Goal: Task Accomplishment & Management: Complete application form

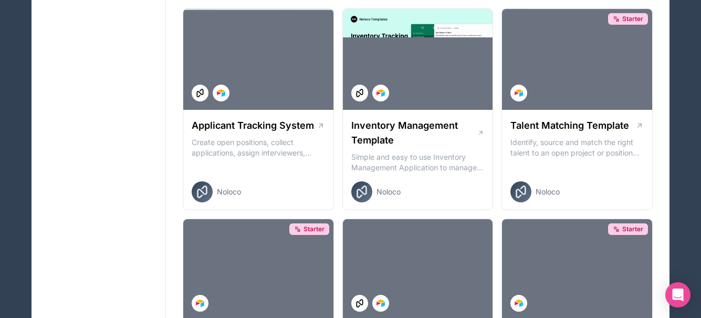
scroll to position [261, 0]
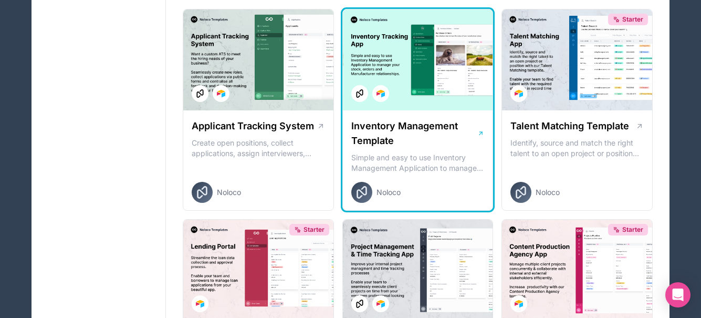
click at [422, 127] on h1 "Inventory Management Template" at bounding box center [414, 133] width 126 height 29
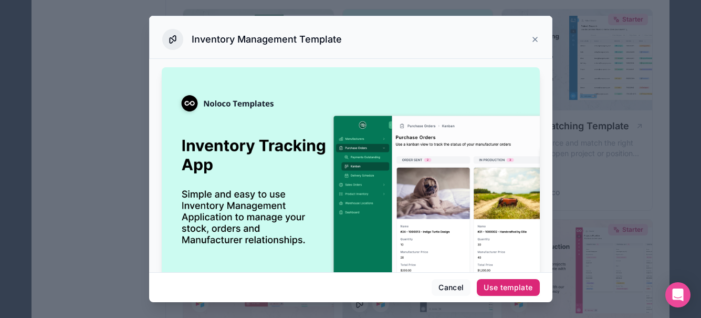
click at [506, 286] on div "Use template" at bounding box center [508, 286] width 49 height 9
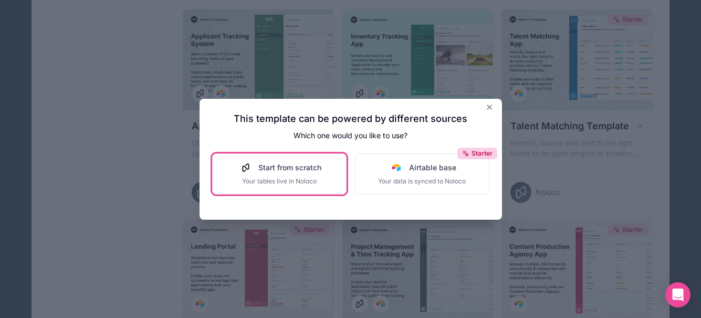
click at [296, 182] on span "Your tables live in Noloco" at bounding box center [279, 181] width 84 height 8
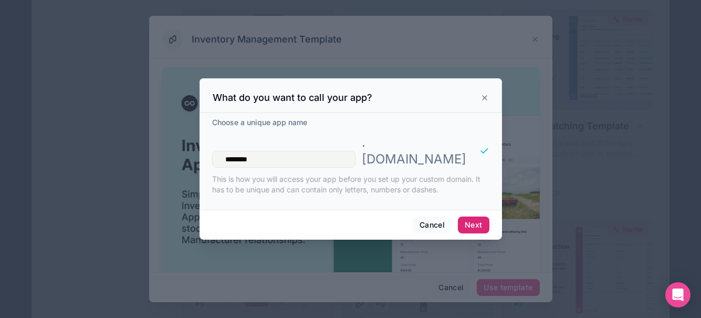
type input "********"
click at [470, 217] on button "Next" at bounding box center [473, 224] width 31 height 17
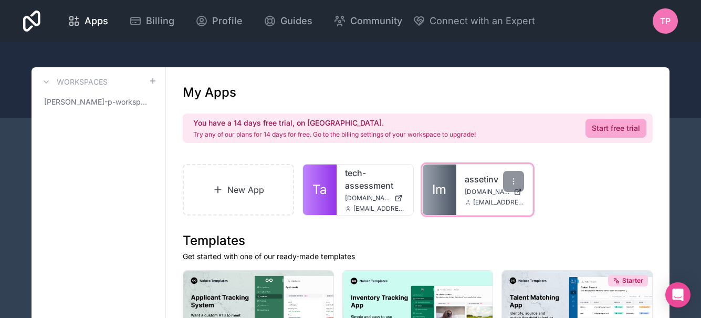
drag, startPoint x: 370, startPoint y: 180, endPoint x: 469, endPoint y: 170, distance: 99.7
click at [469, 170] on div "assetinv assetinv.noloco.co tdp@source-of-solutions.com" at bounding box center [494, 189] width 77 height 50
click at [514, 181] on icon at bounding box center [514, 181] width 1 height 1
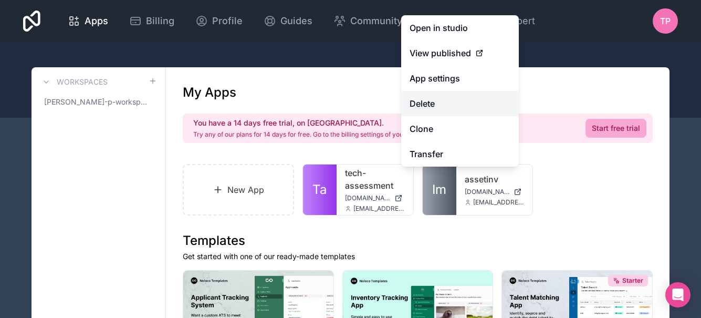
click at [450, 104] on button "Delete" at bounding box center [460, 103] width 118 height 25
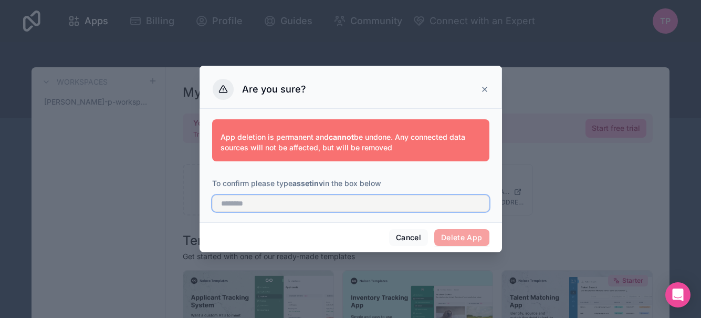
click at [351, 208] on input "text" at bounding box center [350, 203] width 277 height 17
type input "********"
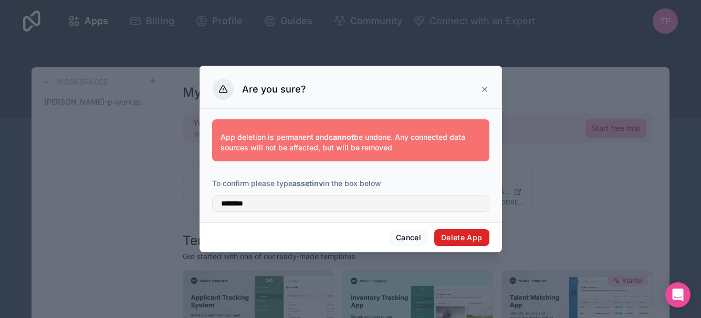
click at [463, 238] on button "Delete App" at bounding box center [461, 237] width 55 height 17
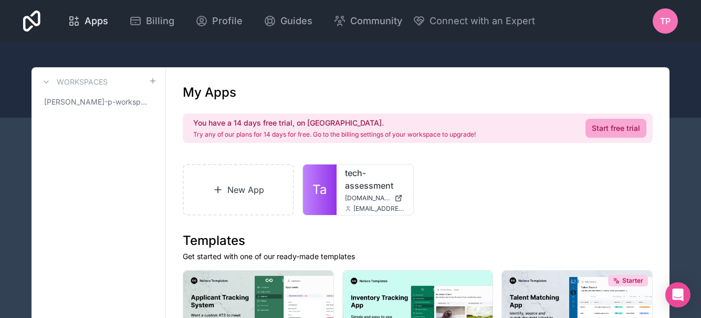
click at [101, 18] on span "Apps" at bounding box center [97, 21] width 24 height 15
click at [74, 18] on icon at bounding box center [74, 21] width 13 height 13
click at [46, 80] on icon at bounding box center [46, 82] width 8 height 8
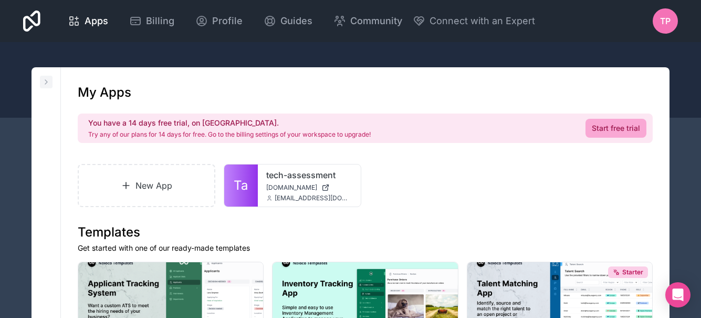
click at [47, 80] on icon at bounding box center [46, 82] width 8 height 8
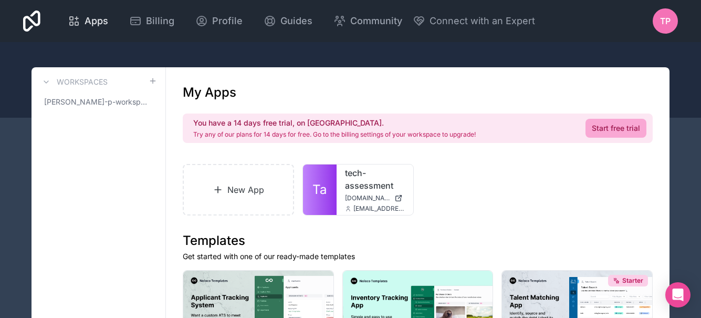
click at [100, 21] on span "Apps" at bounding box center [97, 21] width 24 height 15
click at [74, 20] on icon at bounding box center [74, 21] width 13 height 13
click at [75, 20] on icon at bounding box center [74, 21] width 13 height 13
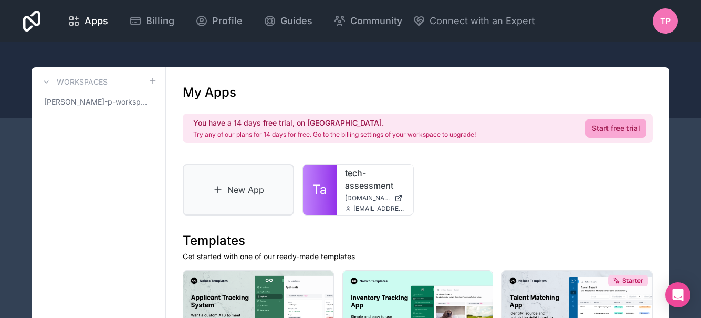
click at [242, 195] on link "New App" at bounding box center [238, 189] width 111 height 51
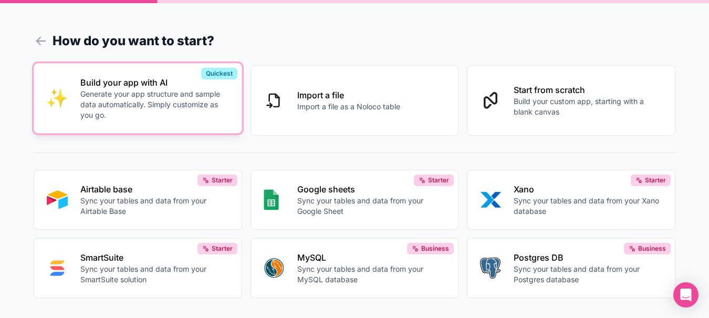
click at [186, 106] on p "Generate your app structure and sample data automatically. Simply customize as …" at bounding box center [154, 105] width 149 height 32
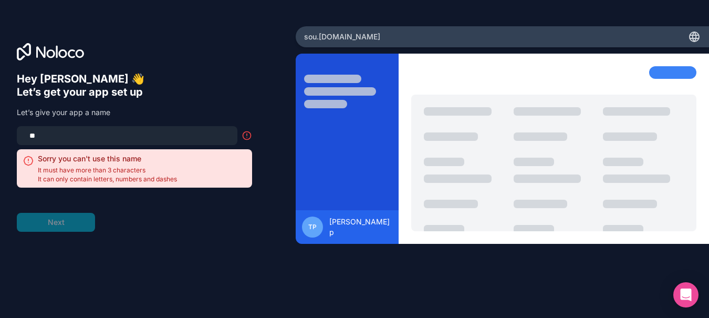
type input "*"
click at [186, 106] on div "Hey teri 👋 Let’s get your app set up Let’s give your app a name Sorry you can't…" at bounding box center [134, 151] width 235 height 159
click at [159, 132] on input at bounding box center [127, 135] width 208 height 15
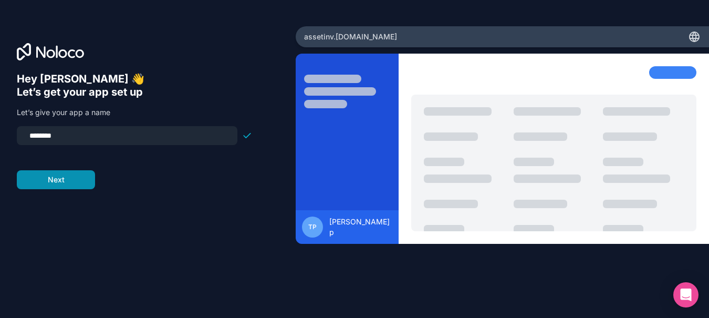
type input "********"
click at [77, 180] on button "Next" at bounding box center [56, 179] width 78 height 19
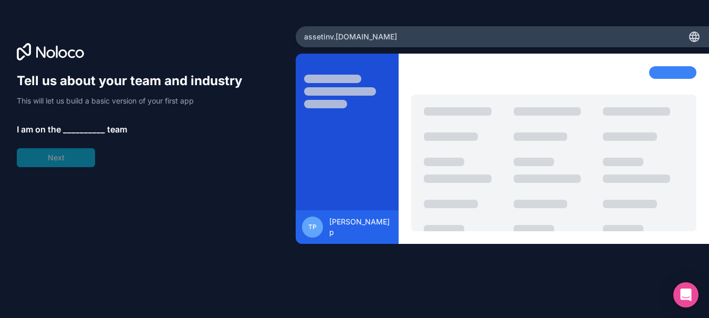
click at [76, 163] on div "Tell us about your team and industry This will let us build a basic version of …" at bounding box center [134, 119] width 235 height 95
click at [73, 129] on span "__________" at bounding box center [84, 129] width 42 height 13
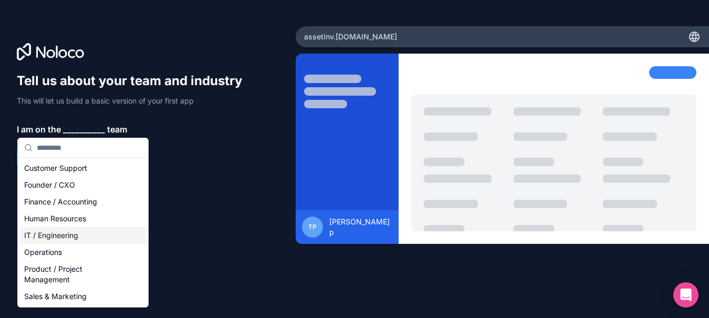
click at [77, 240] on div "IT / Engineering" at bounding box center [83, 235] width 126 height 17
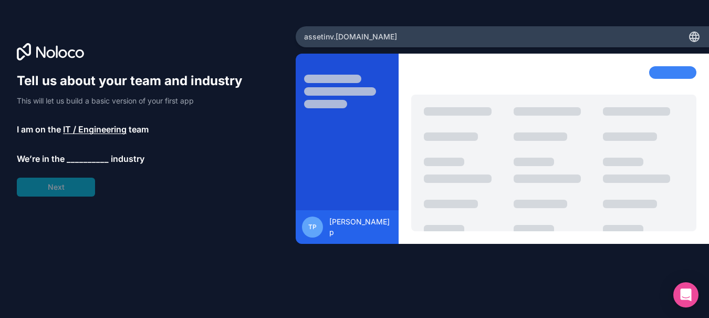
click at [84, 161] on span "__________" at bounding box center [88, 158] width 42 height 13
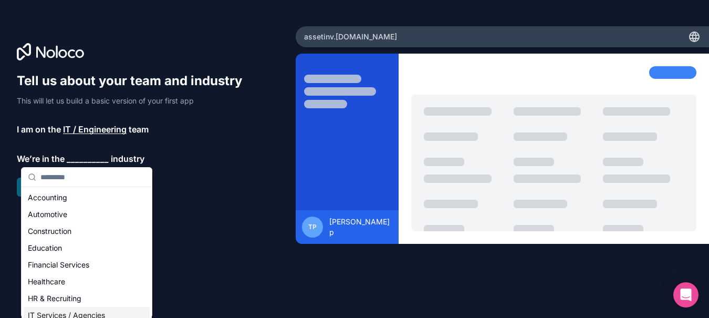
click at [107, 308] on div "IT Services / Agencies" at bounding box center [87, 315] width 126 height 17
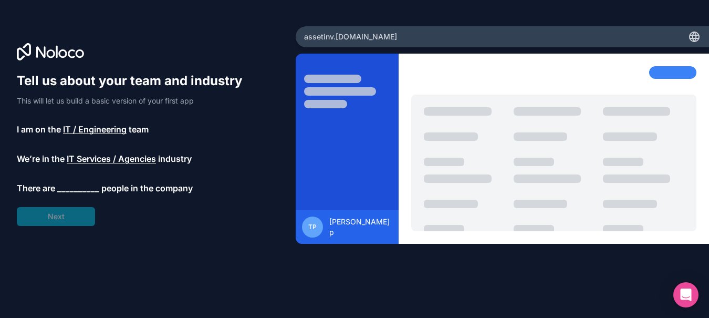
click at [74, 191] on span "__________" at bounding box center [78, 188] width 42 height 13
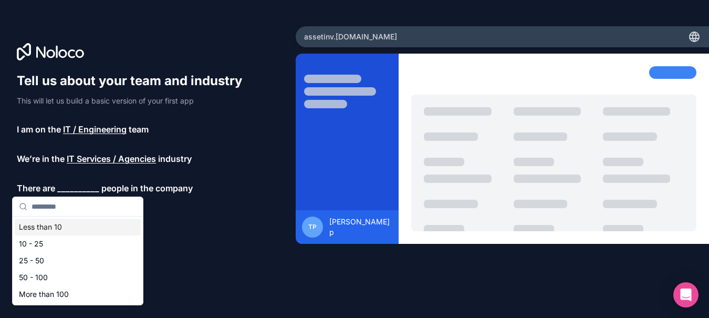
click at [70, 233] on div "Less than 10" at bounding box center [78, 226] width 126 height 17
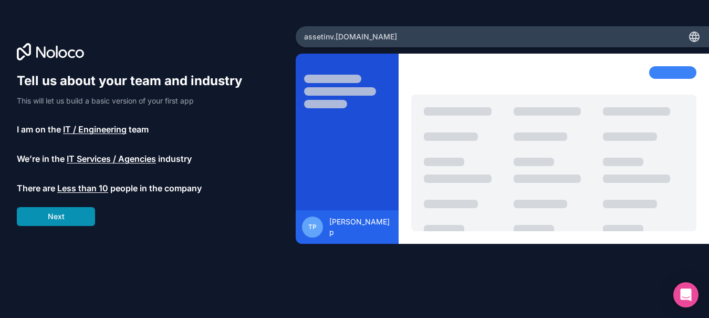
click at [69, 221] on button "Next" at bounding box center [56, 216] width 78 height 19
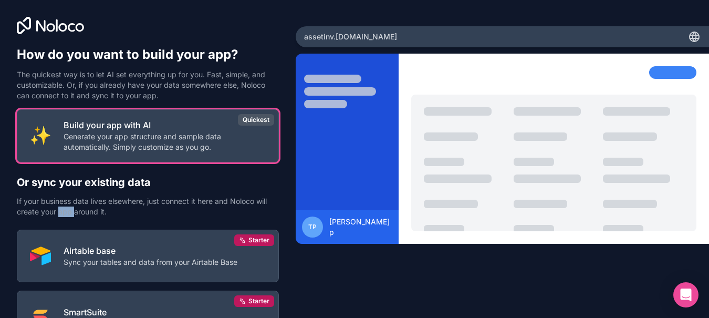
click at [69, 221] on div "Build your app with AI Generate your app structure and sample data automaticall…" at bounding box center [148, 262] width 262 height 306
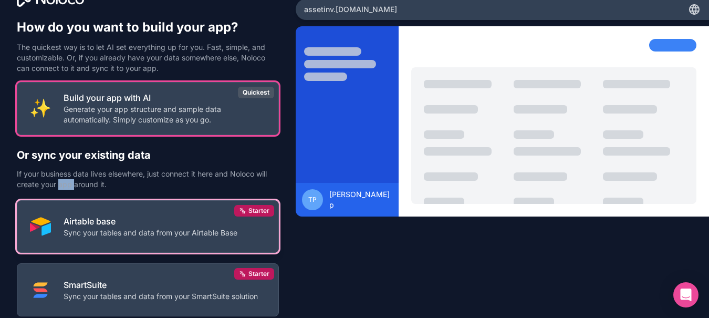
scroll to position [24, 0]
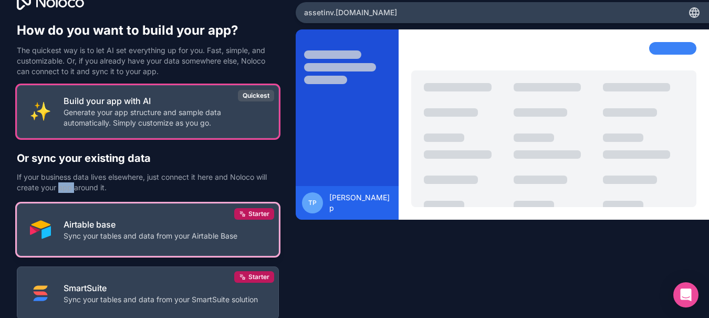
click at [117, 237] on p "Sync your tables and data from your Airtable Base" at bounding box center [151, 236] width 174 height 11
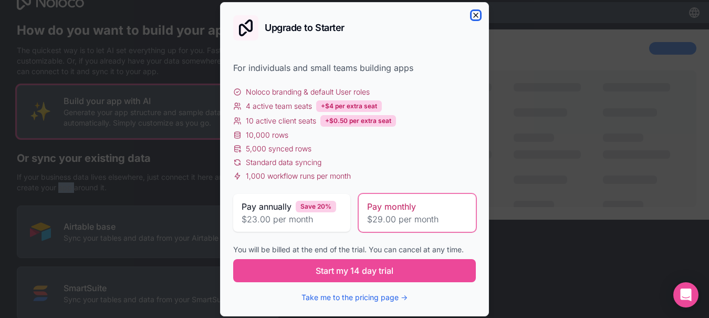
click at [477, 16] on icon "button" at bounding box center [476, 15] width 4 height 4
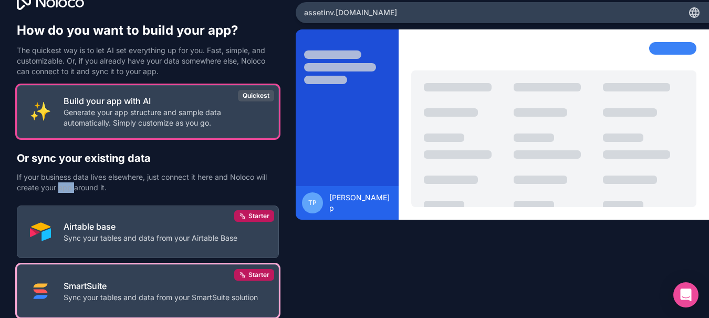
click at [177, 279] on button "SmartSuite Sync your tables and data from your SmartSuite solution Starter" at bounding box center [148, 290] width 262 height 53
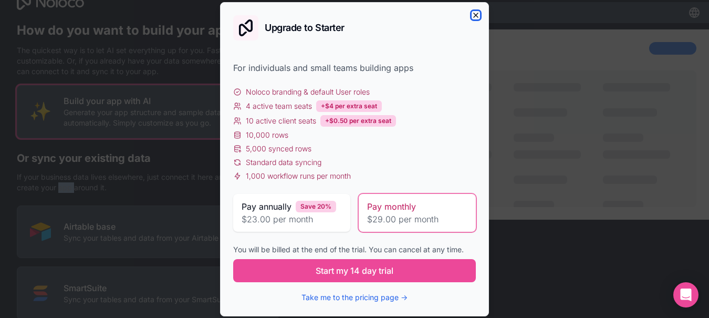
click at [474, 17] on icon "button" at bounding box center [476, 15] width 4 height 4
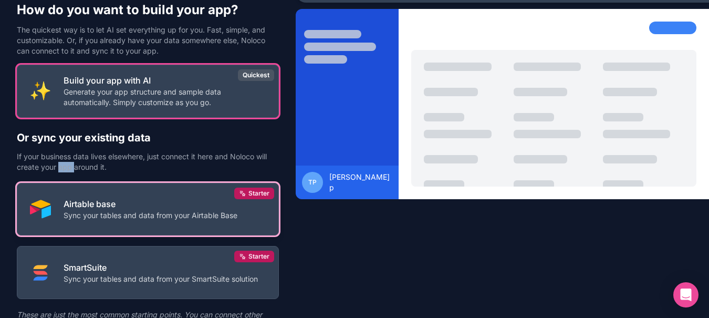
scroll to position [0, 0]
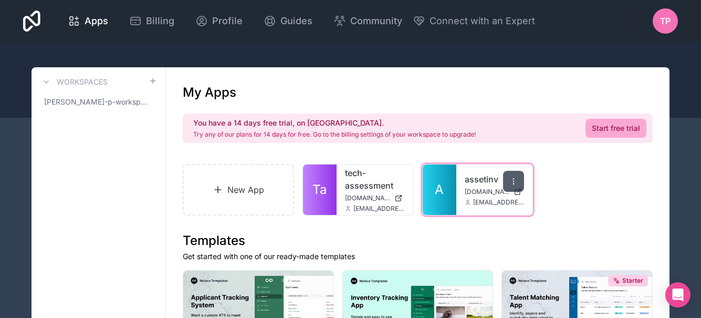
click at [512, 176] on div at bounding box center [513, 181] width 21 height 21
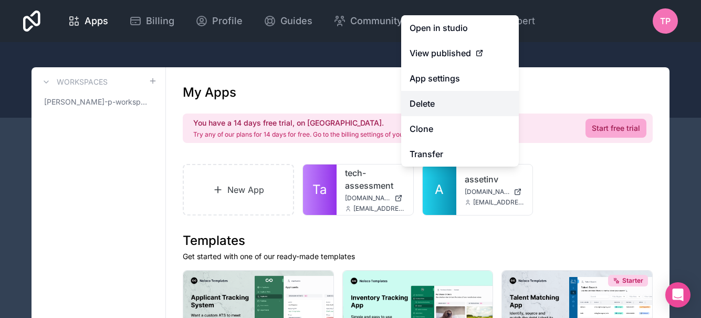
click at [441, 104] on button "Delete" at bounding box center [460, 103] width 118 height 25
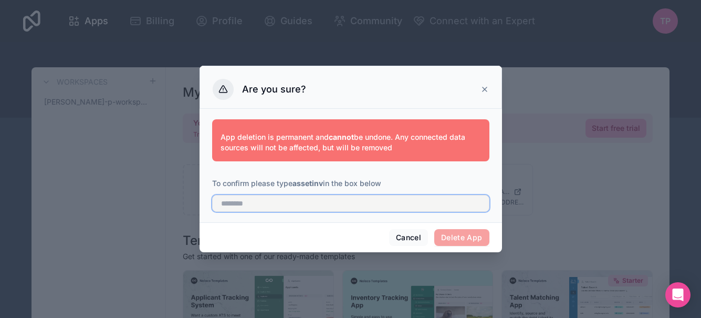
click at [278, 201] on input "text" at bounding box center [350, 203] width 277 height 17
type input "********"
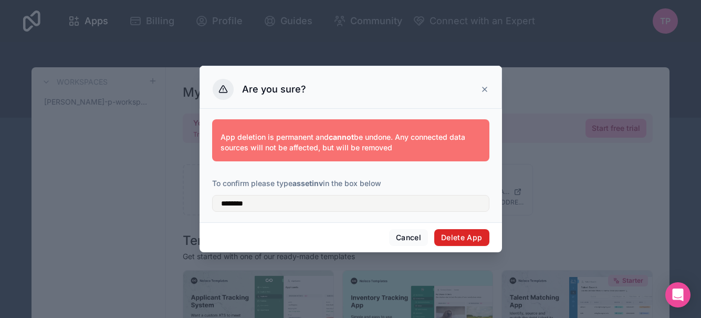
click at [447, 236] on button "Delete App" at bounding box center [461, 237] width 55 height 17
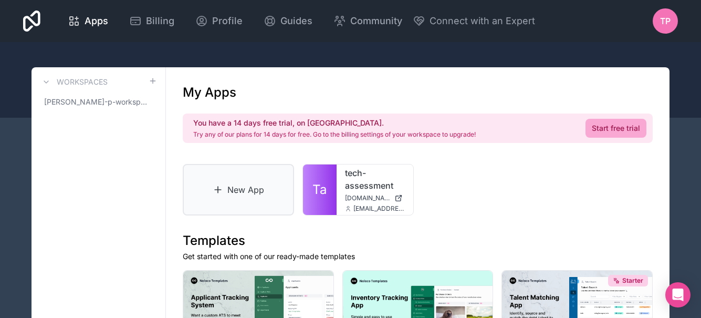
click at [230, 187] on link "New App" at bounding box center [238, 189] width 111 height 51
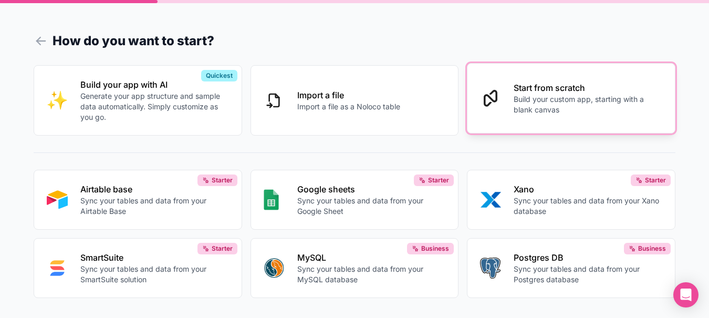
click at [540, 107] on p "Build your custom app, starting with a blank canvas" at bounding box center [588, 104] width 149 height 21
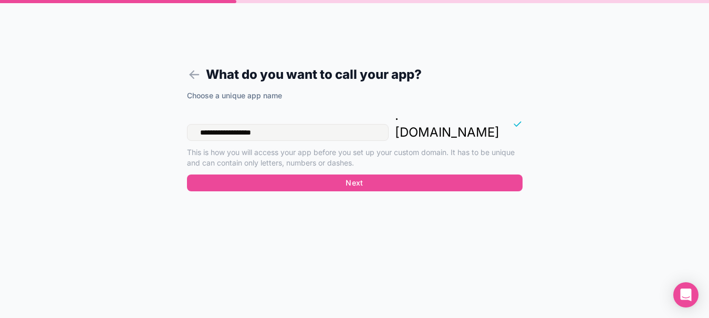
click at [320, 128] on div "**********" at bounding box center [355, 132] width 336 height 84
click at [296, 124] on input "**********" at bounding box center [288, 132] width 202 height 17
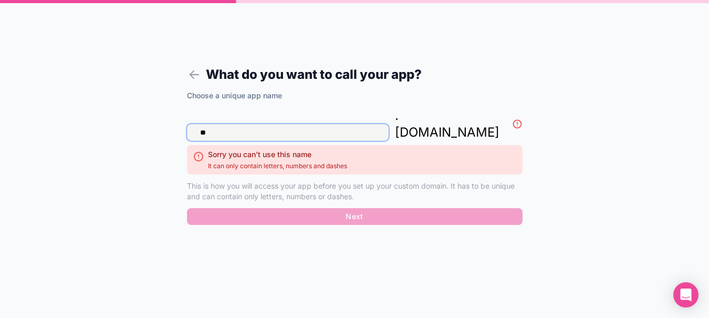
type input "*"
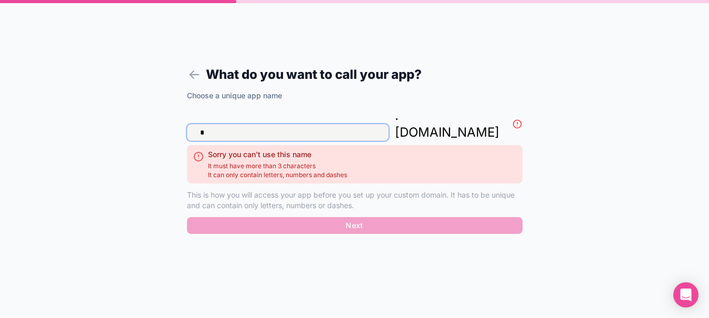
click at [296, 124] on input "*" at bounding box center [288, 132] width 202 height 17
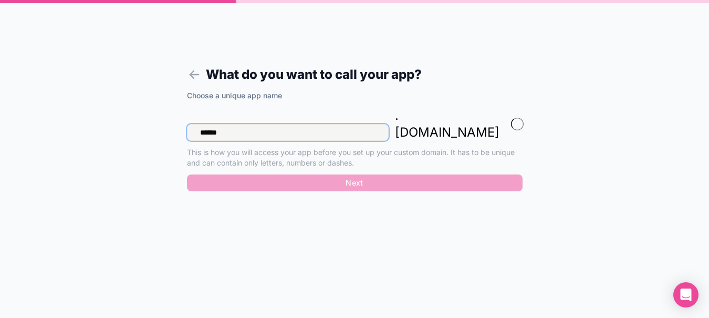
click at [296, 124] on input "******" at bounding box center [288, 132] width 202 height 17
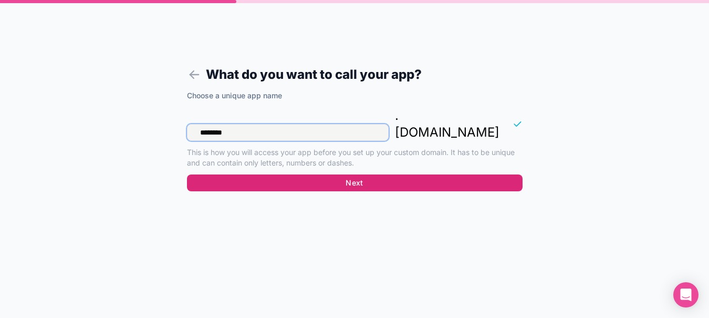
type input "********"
click at [378, 174] on button "Next" at bounding box center [355, 182] width 336 height 17
